Goal: Information Seeking & Learning: Learn about a topic

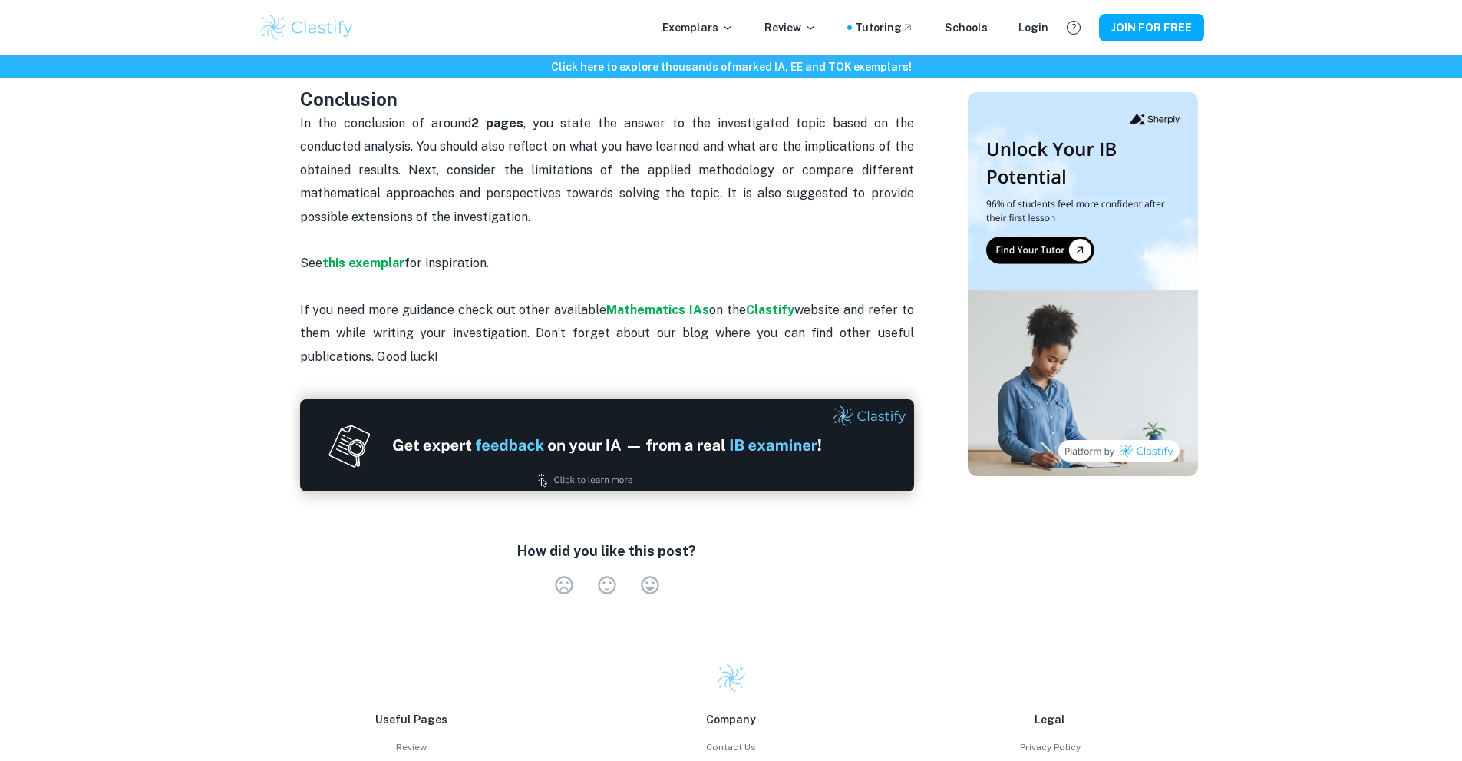
scroll to position [1382, 0]
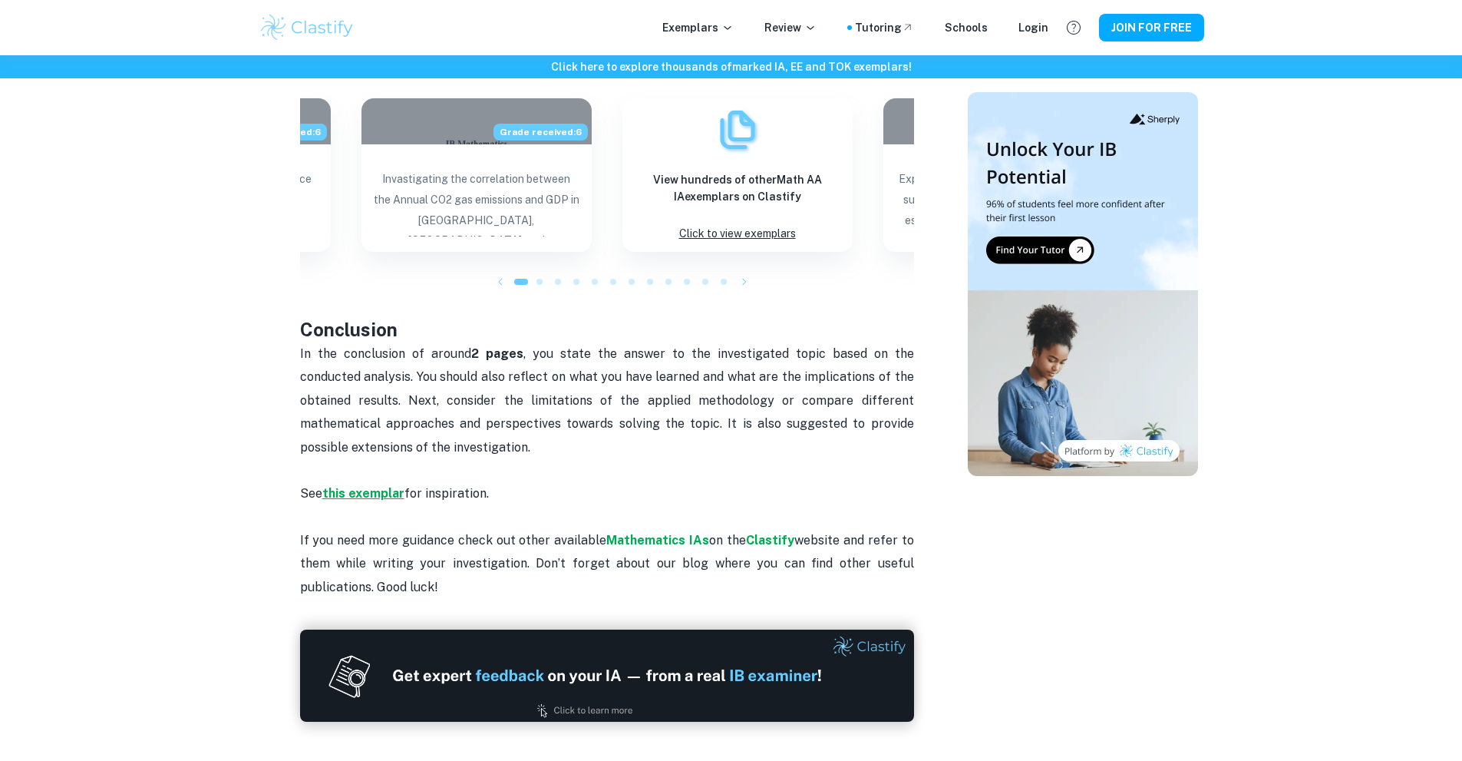
click at [357, 491] on strong "this exemplar" at bounding box center [363, 493] width 82 height 15
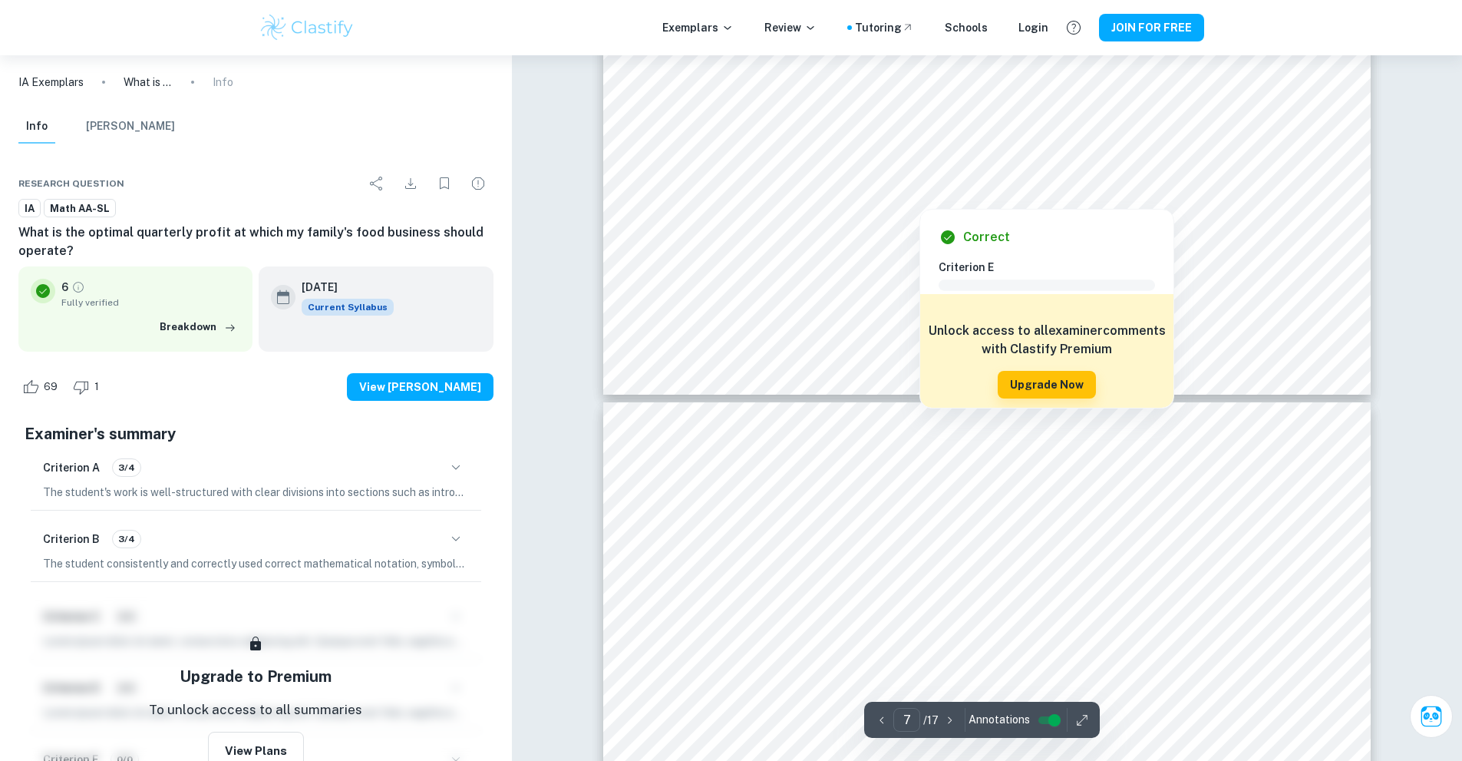
scroll to position [6844, 0]
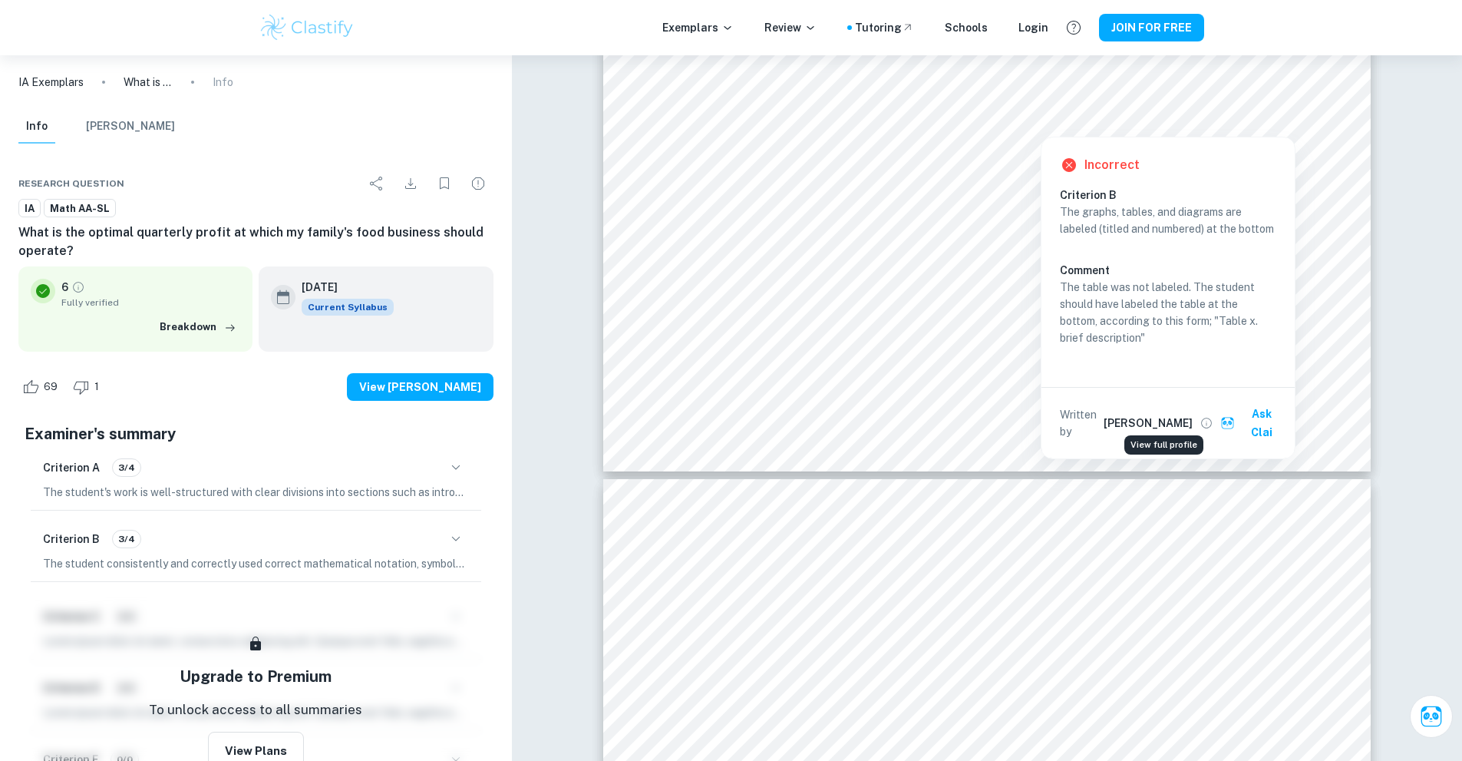
click at [1200, 416] on icon "View full profile" at bounding box center [1207, 423] width 14 height 14
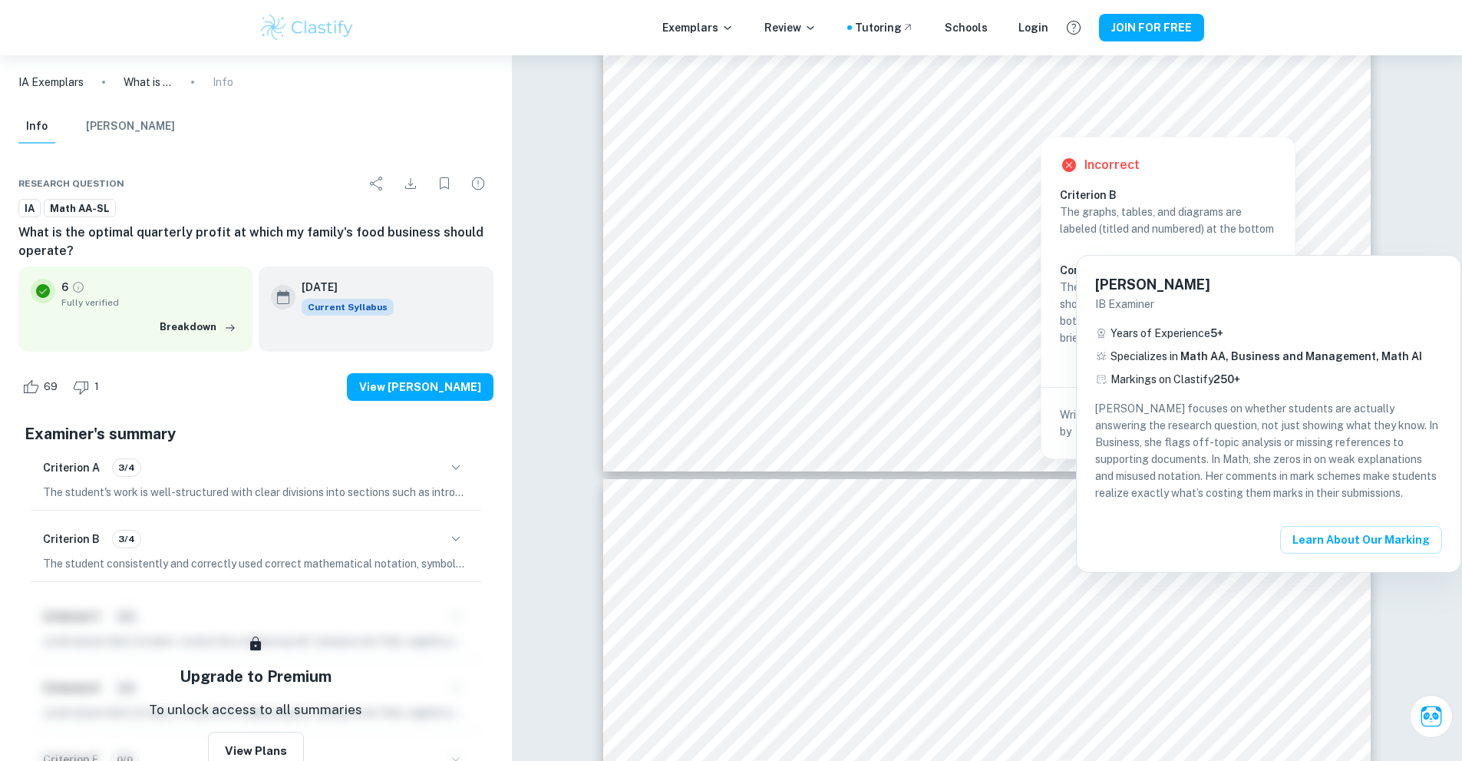
click at [894, 308] on div at bounding box center [731, 380] width 1462 height 761
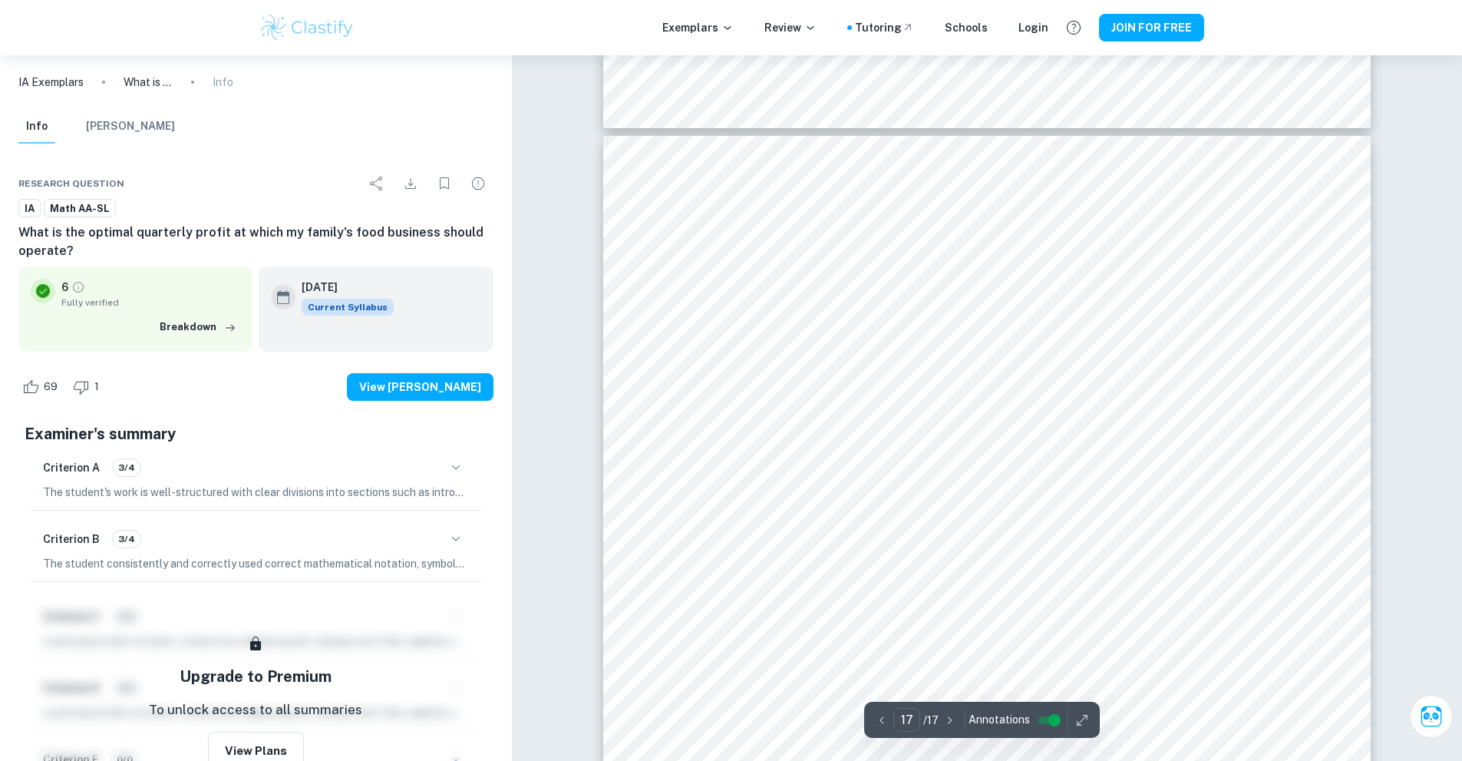
scroll to position [16212, 0]
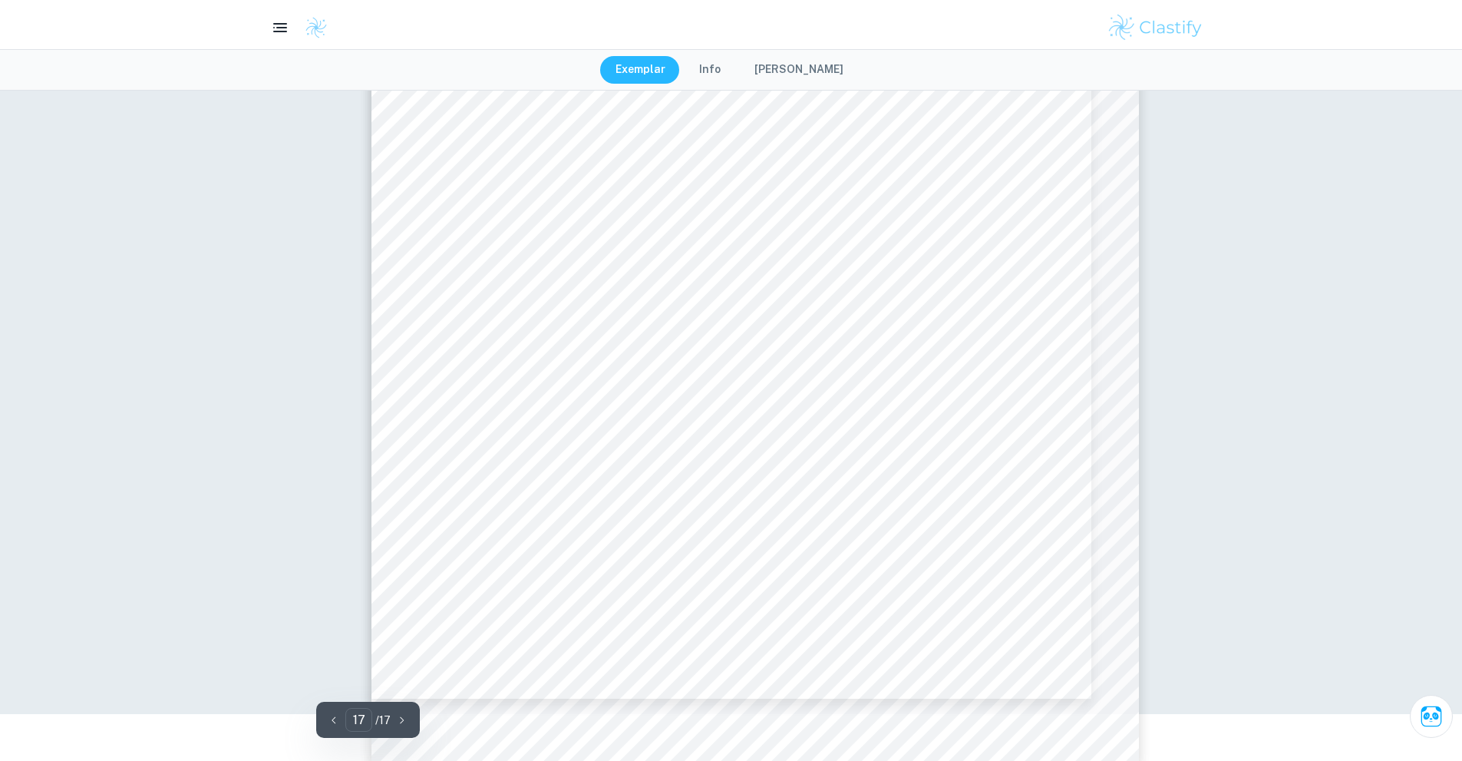
type input "15"
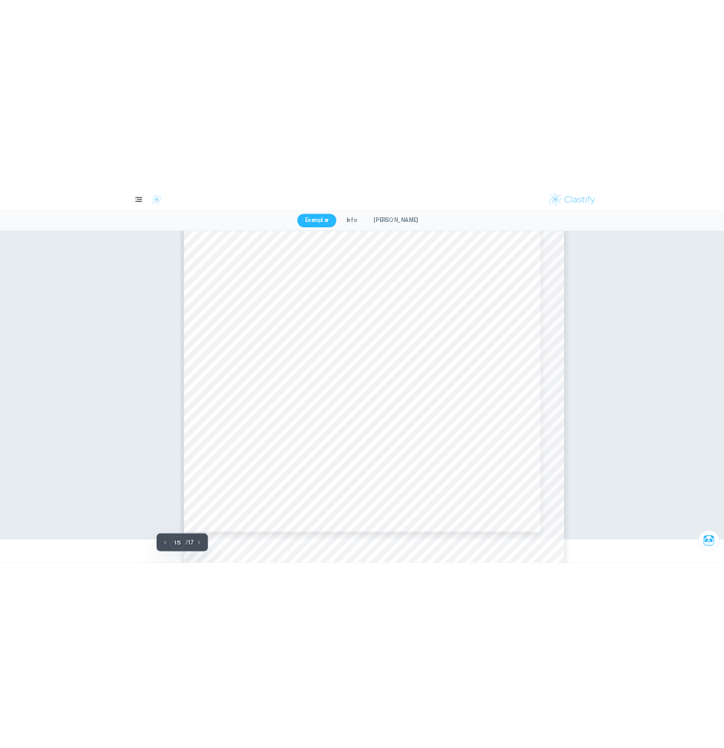
scroll to position [13814, 0]
